Goal: Transaction & Acquisition: Subscribe to service/newsletter

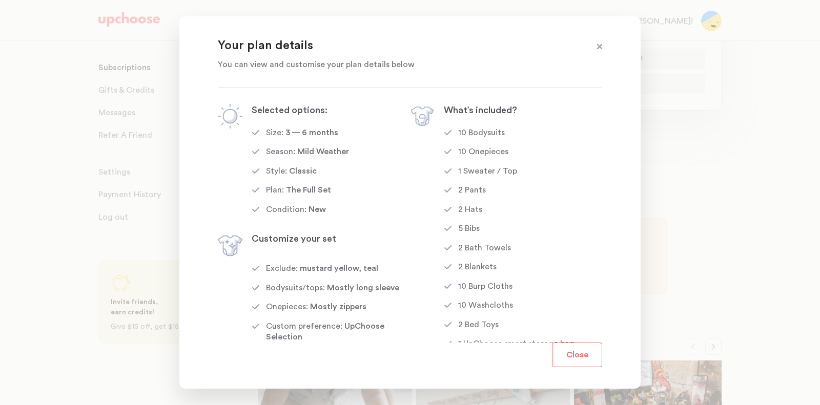
click at [578, 352] on button "Close" at bounding box center [577, 355] width 50 height 25
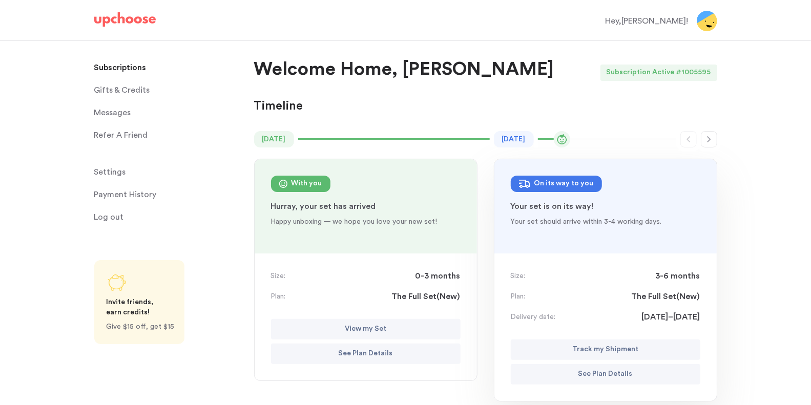
click at [126, 72] on p "Subscriptions" at bounding box center [120, 67] width 52 height 21
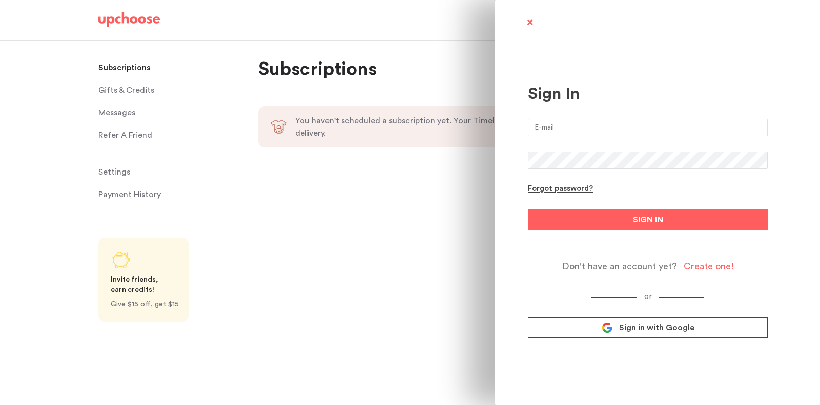
click at [653, 336] on link "Sign in with Google" at bounding box center [648, 328] width 240 height 21
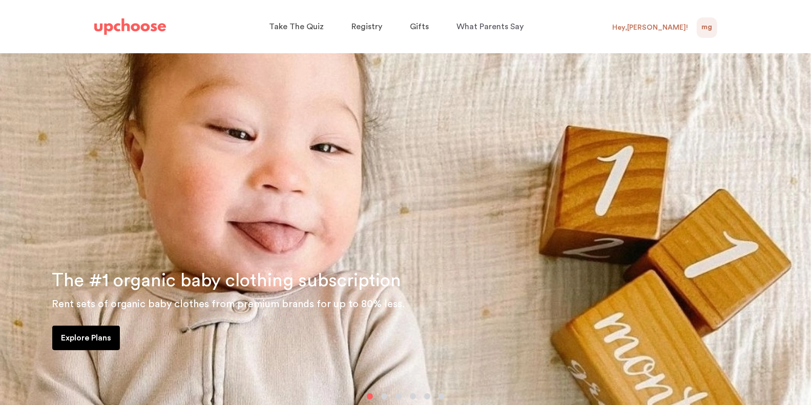
click at [644, 26] on div "Get Started Get Started Hey, Marian ! MG 0 Subscriptions Gifts & Credits Messag…" at bounding box center [656, 26] width 123 height 23
click at [656, 26] on div "Hey, Marian !" at bounding box center [651, 27] width 76 height 9
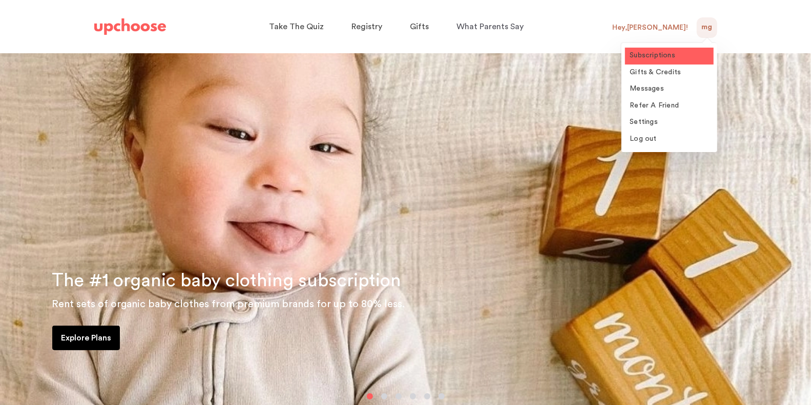
click at [644, 57] on span "Subscriptions" at bounding box center [653, 55] width 46 height 7
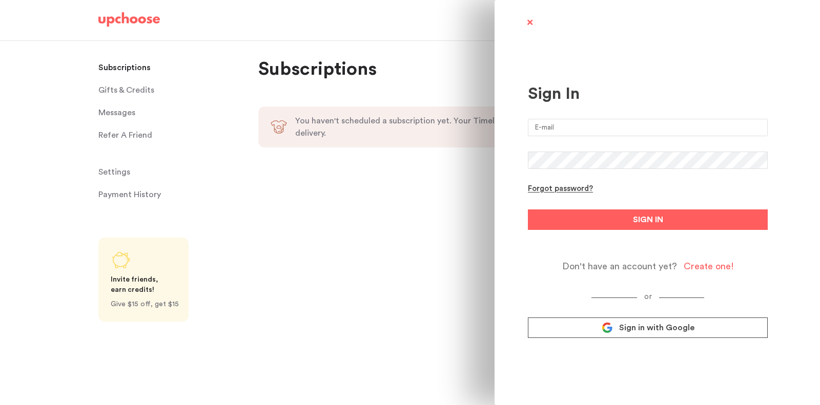
click at [525, 16] on div "Sign In Forgot password? SIGN IN Don't have an account yet? Create one! or Sign…" at bounding box center [657, 202] width 325 height 405
click at [528, 23] on span at bounding box center [529, 23] width 13 height 13
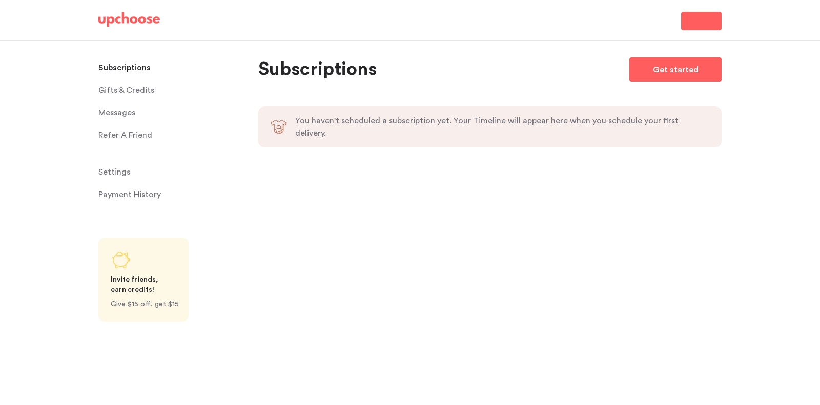
click at [136, 20] on img at bounding box center [129, 19] width 62 height 14
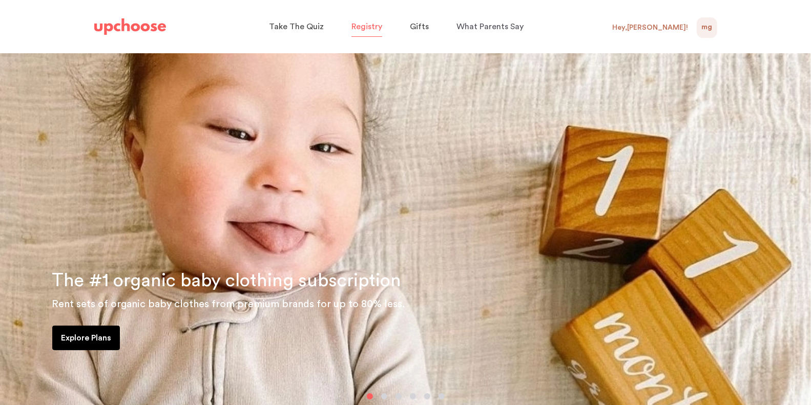
click at [662, 30] on div "Hey, Marian !" at bounding box center [651, 27] width 76 height 9
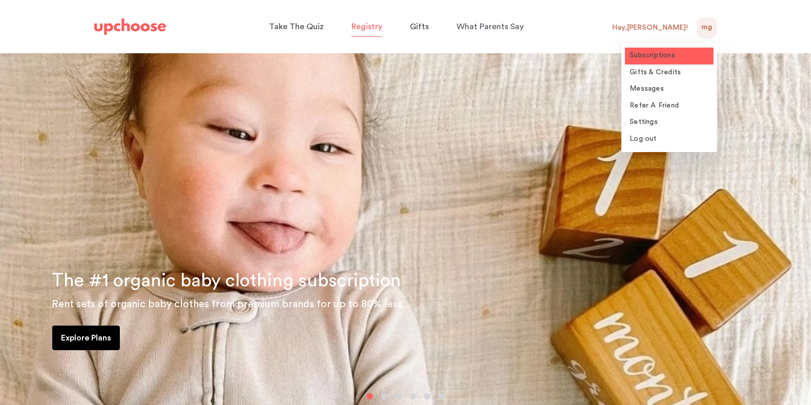
click at [656, 57] on span "Subscriptions" at bounding box center [653, 55] width 46 height 7
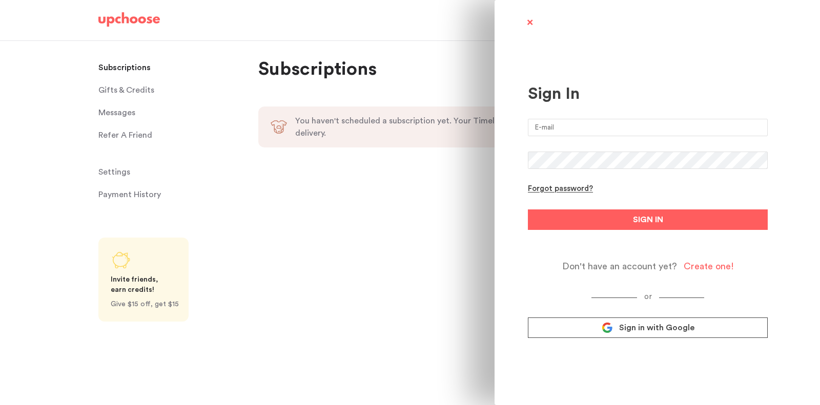
click at [366, 150] on div "Sign In Forgot password? SIGN IN Don't have an account yet? Create one! or Sign…" at bounding box center [410, 202] width 820 height 405
click at [532, 29] on span at bounding box center [529, 23] width 13 height 13
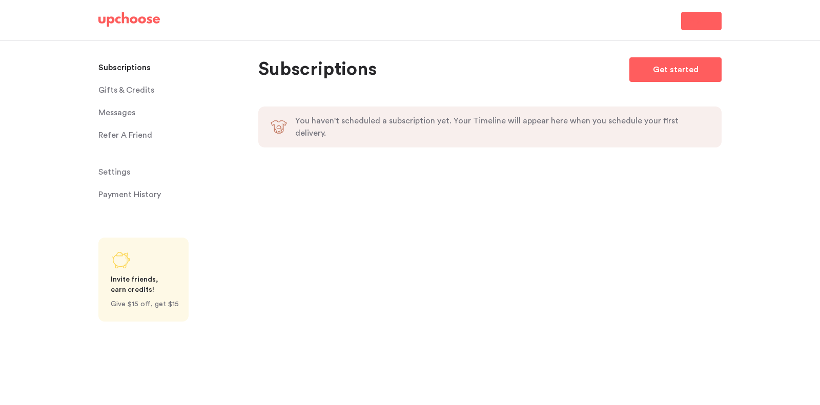
click at [693, 20] on span "Sign In" at bounding box center [701, 21] width 23 height 12
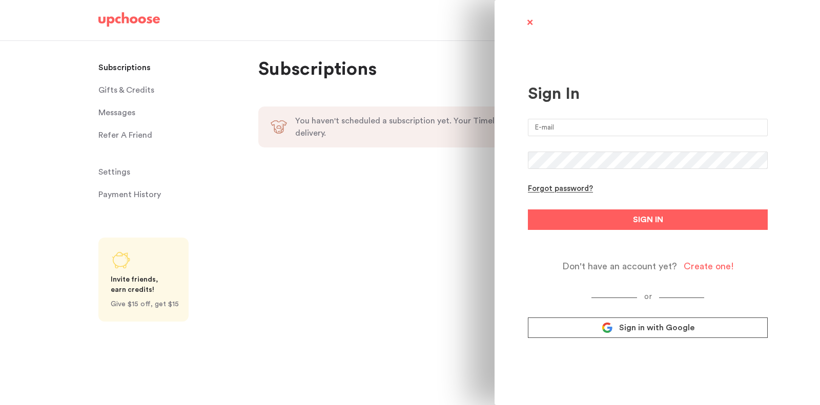
click at [633, 332] on span "Sign in with Google" at bounding box center [656, 328] width 75 height 10
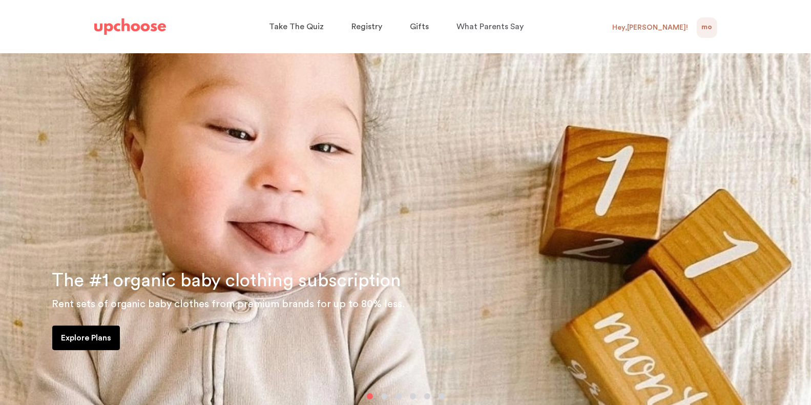
click at [708, 26] on span "MO" at bounding box center [707, 28] width 11 height 12
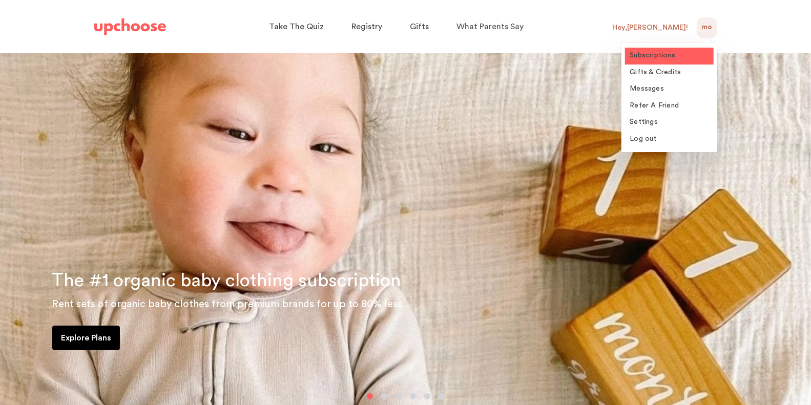
click at [649, 56] on span "Subscriptions" at bounding box center [653, 55] width 46 height 7
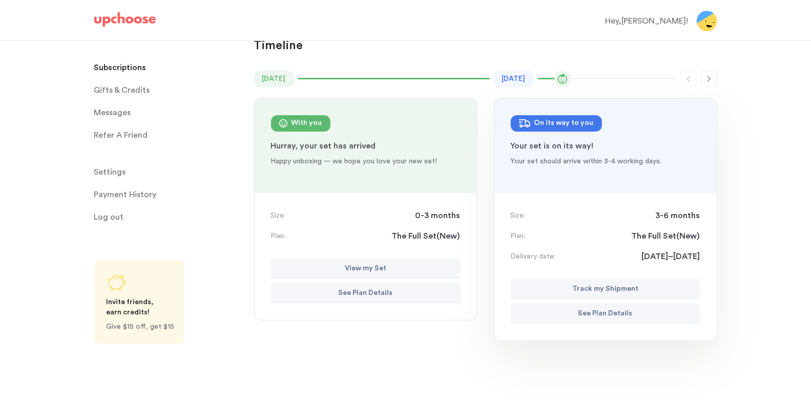
scroll to position [59, 0]
click at [124, 193] on p "Payment History" at bounding box center [125, 195] width 63 height 21
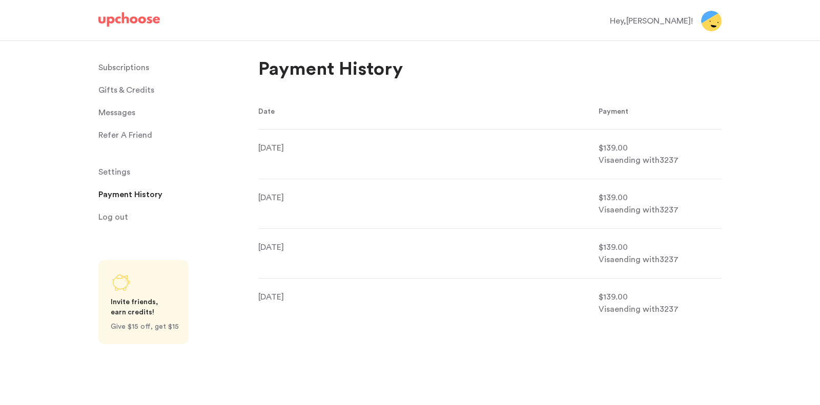
click at [116, 70] on p "Subscriptions" at bounding box center [123, 67] width 51 height 21
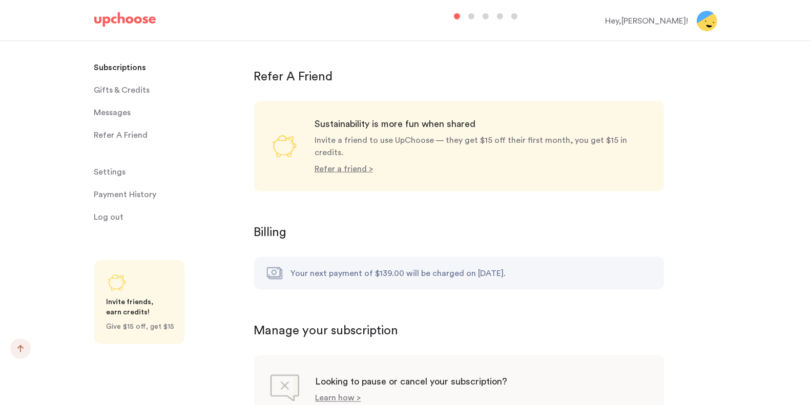
scroll to position [919, 0]
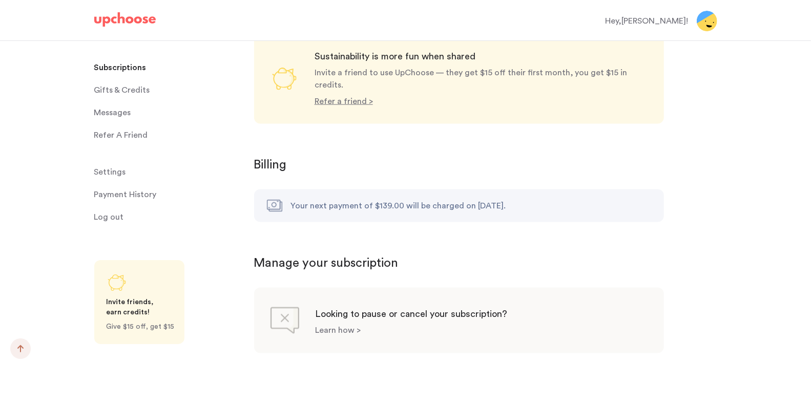
click at [348, 327] on p "Learn how >" at bounding box center [339, 331] width 46 height 8
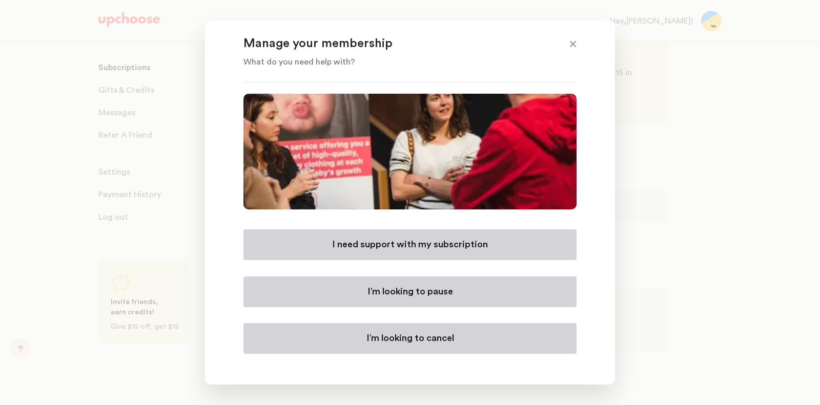
click at [407, 236] on button "I need support with my subscription" at bounding box center [409, 245] width 333 height 31
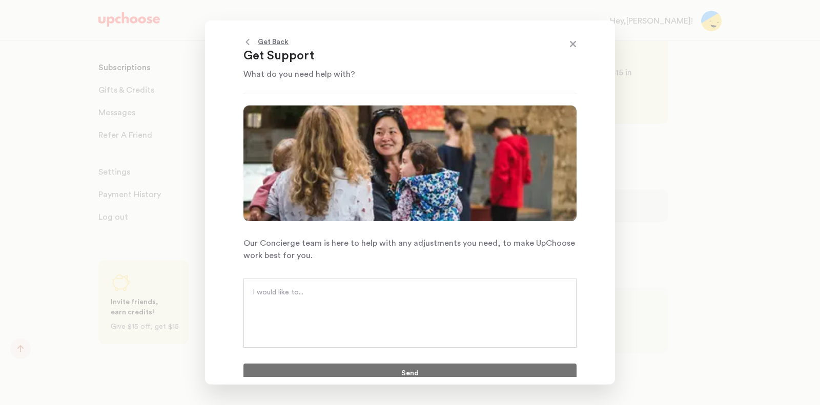
click at [568, 47] on span at bounding box center [572, 44] width 13 height 13
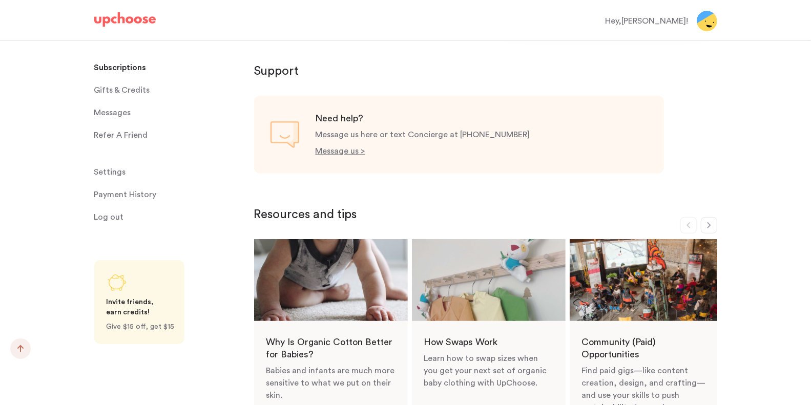
scroll to position [190, 0]
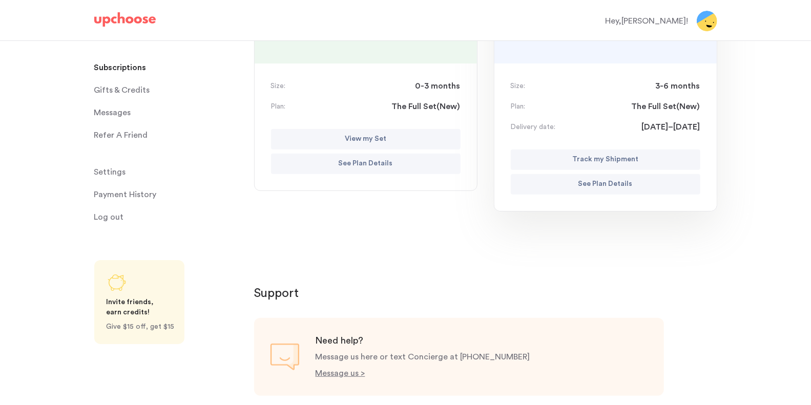
click at [136, 19] on img at bounding box center [125, 19] width 62 height 14
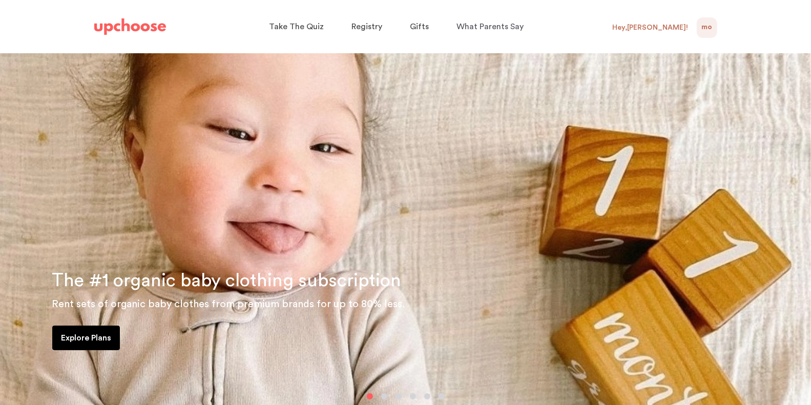
click at [705, 30] on span "MO" at bounding box center [707, 28] width 11 height 12
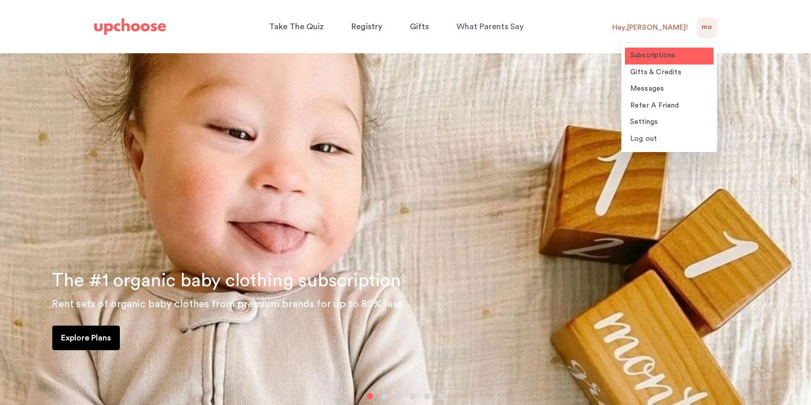
click at [684, 54] on link "Subscriptions" at bounding box center [669, 56] width 89 height 17
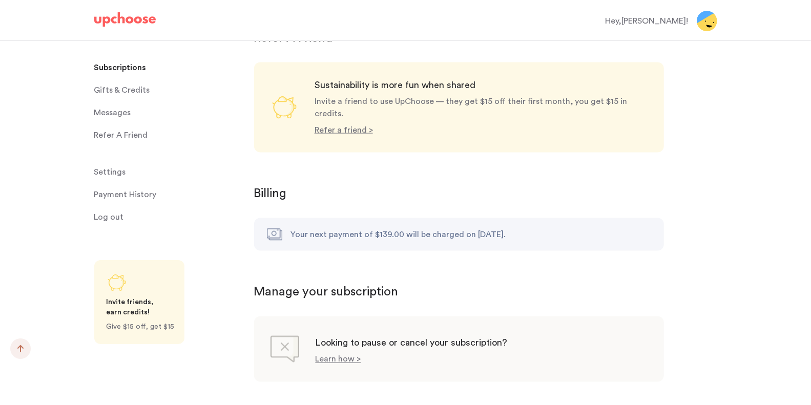
scroll to position [919, 0]
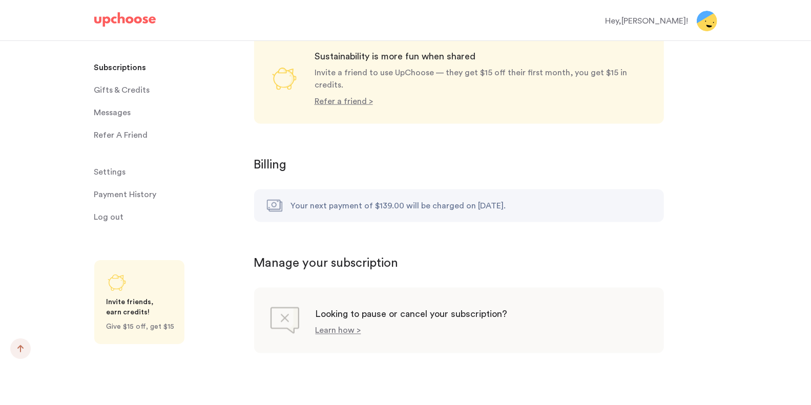
click at [130, 193] on p "Payment History" at bounding box center [125, 195] width 63 height 21
